Goal: Task Accomplishment & Management: Manage account settings

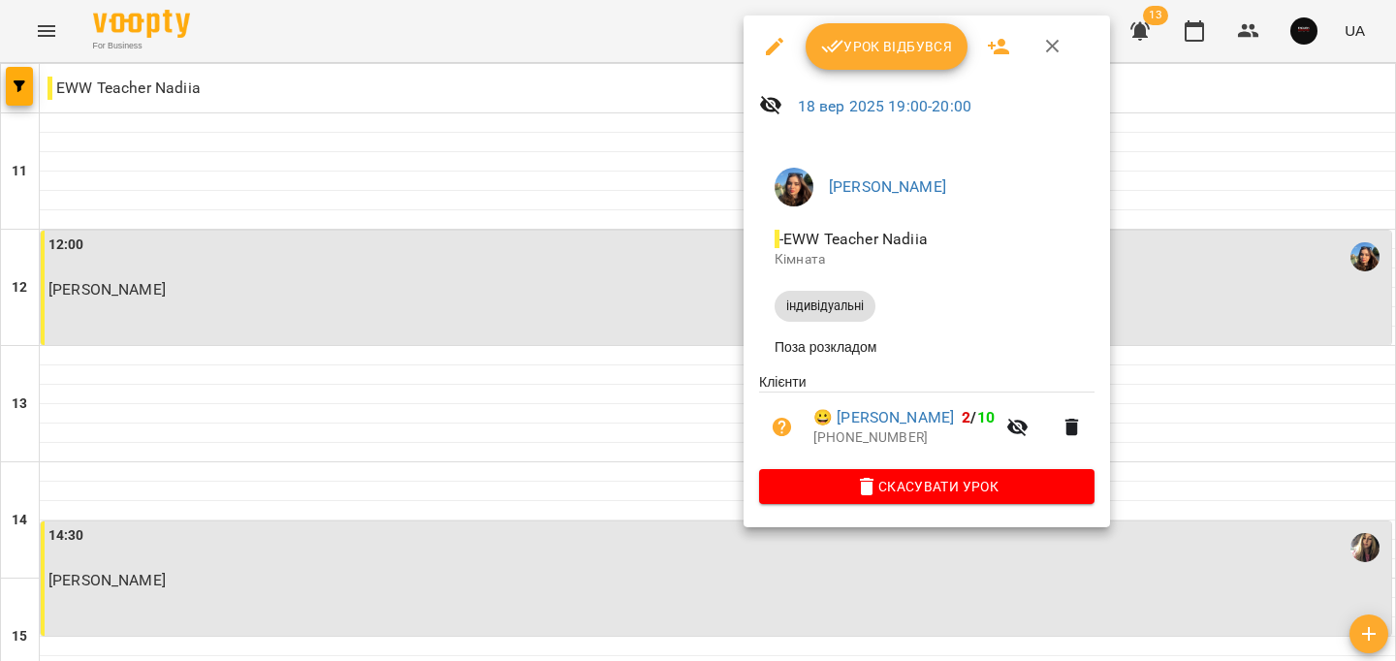
click at [862, 37] on span "Урок відбувся" at bounding box center [887, 46] width 132 height 23
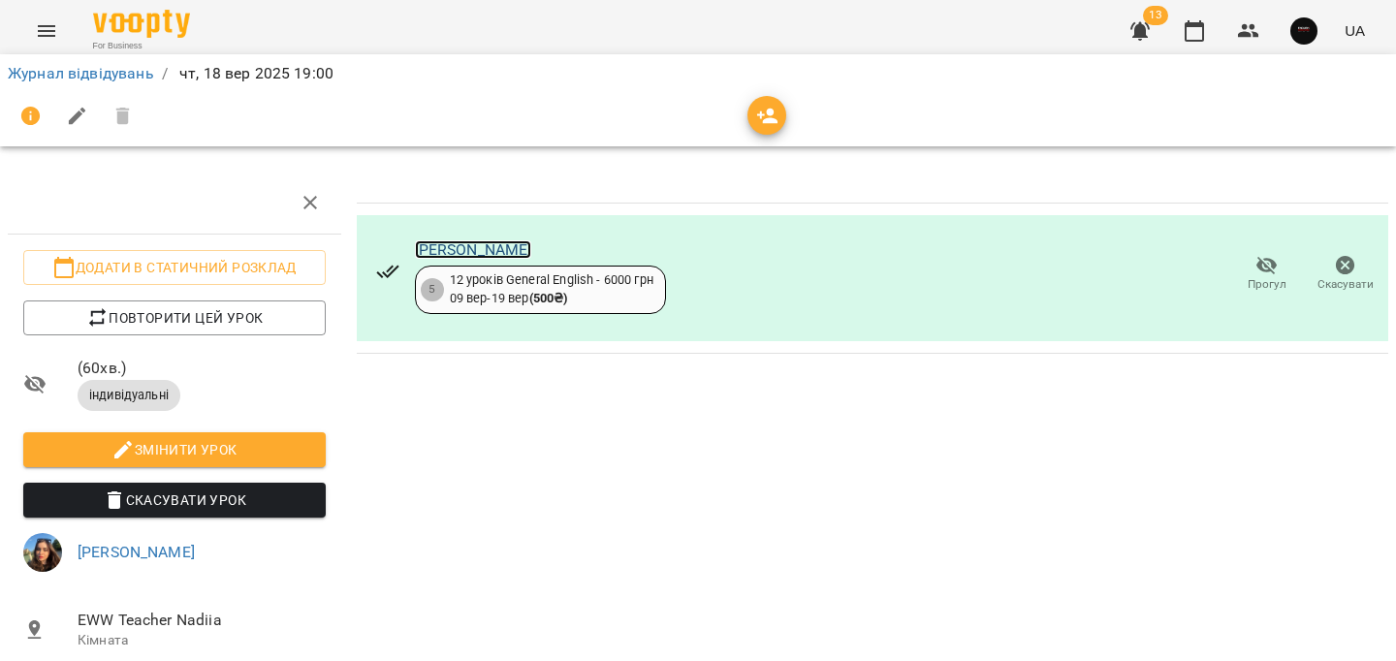
click at [501, 249] on link "[PERSON_NAME]" at bounding box center [473, 249] width 117 height 18
click at [148, 73] on link "Журнал відвідувань" at bounding box center [81, 73] width 146 height 18
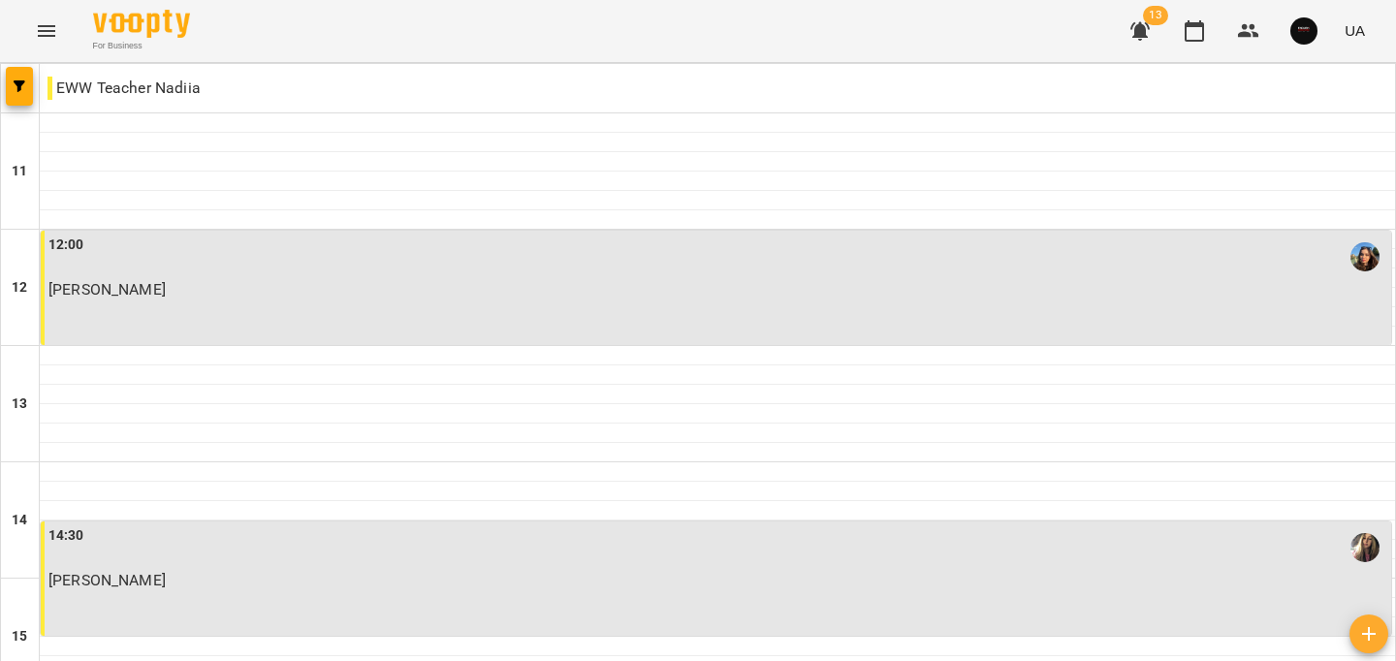
scroll to position [977, 0]
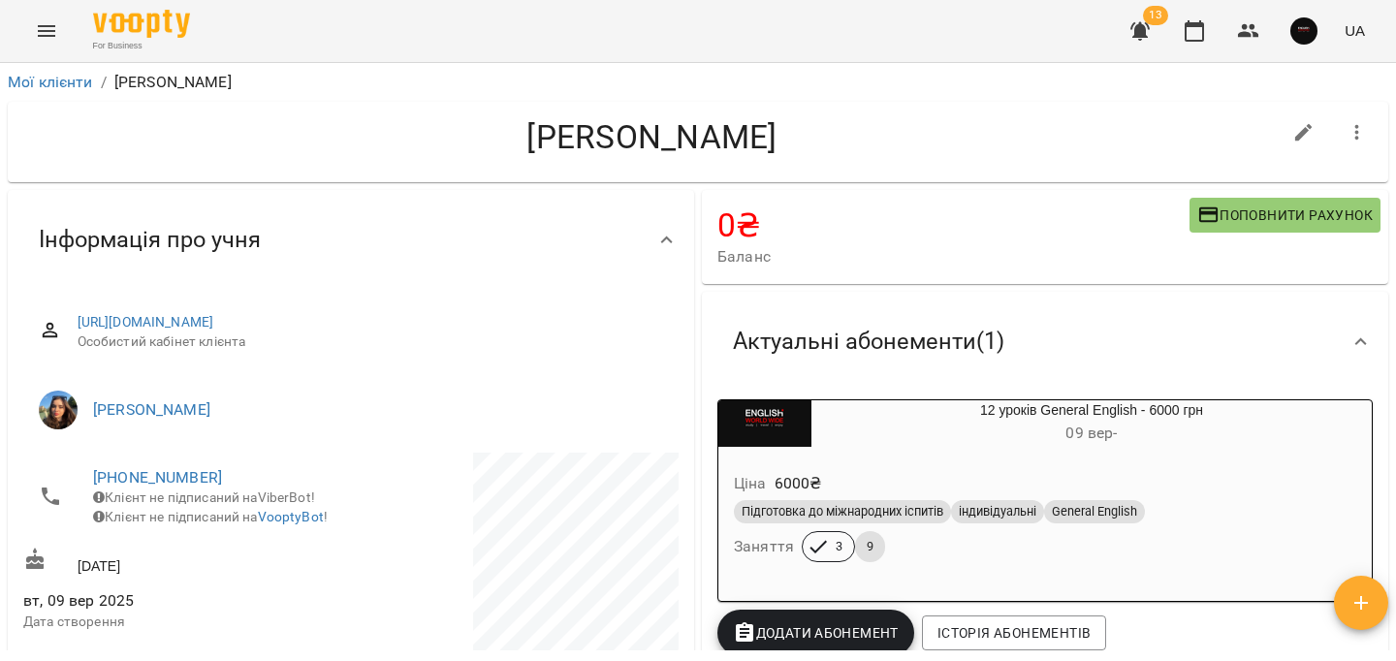
scroll to position [111, 0]
